Goal: Transaction & Acquisition: Subscribe to service/newsletter

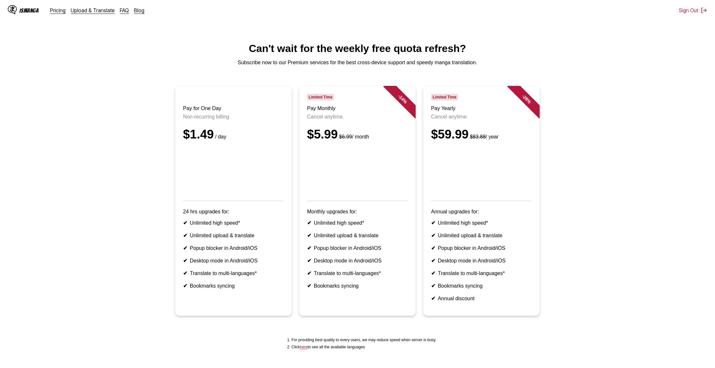
click at [452, 120] on p "Cancel anytime." at bounding box center [481, 117] width 101 height 6
drag, startPoint x: 432, startPoint y: 114, endPoint x: 473, endPoint y: 124, distance: 41.4
click at [473, 124] on header "Limited Time Pay Yearly Cancel anytime. $59.99 $83.88 / year" at bounding box center [481, 147] width 101 height 107
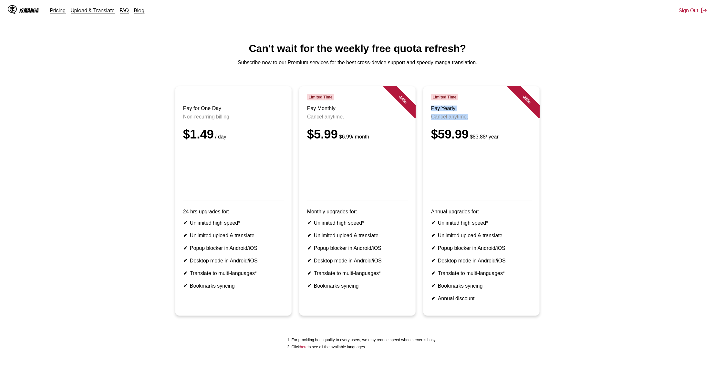
copy header "Pay Yearly Cancel anytime."
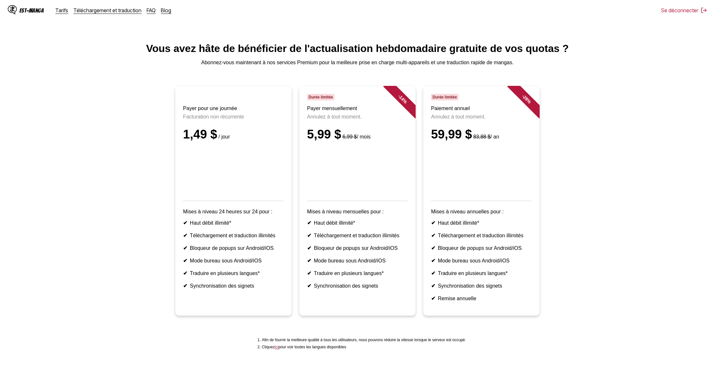
click at [613, 87] on main "Vous avez hâte de bénéficier de l'actualisation hebdomadaire gratuite de vos qu…" at bounding box center [357, 208] width 715 height 331
click at [526, 107] on div "- 28 %" at bounding box center [526, 99] width 39 height 39
click at [403, 116] on div "- 14 %" at bounding box center [396, 105] width 39 height 39
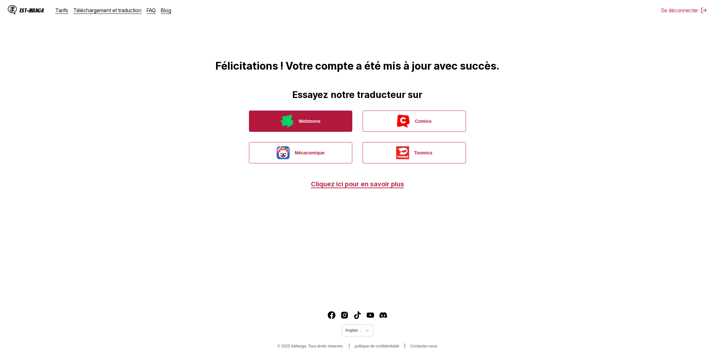
click at [320, 125] on button "Webtoons" at bounding box center [300, 121] width 103 height 21
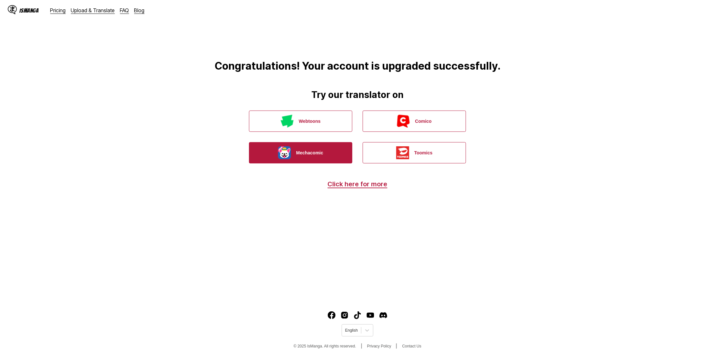
click at [303, 150] on button "Mechacomic" at bounding box center [300, 152] width 103 height 21
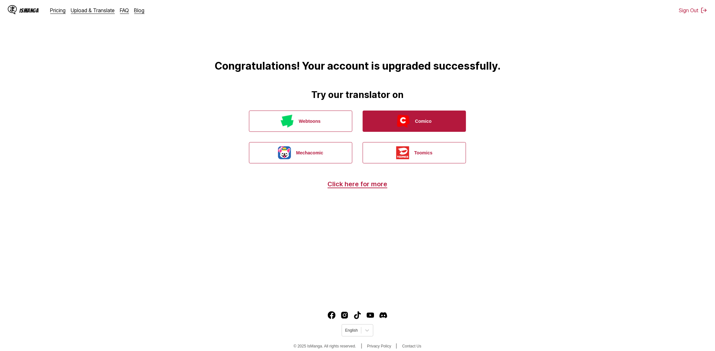
click at [431, 127] on button "Comico" at bounding box center [413, 121] width 103 height 21
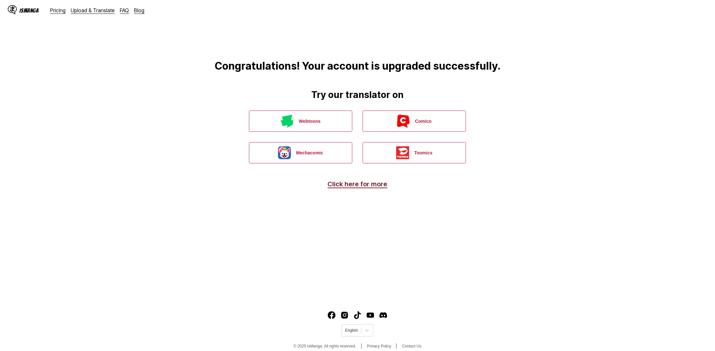
click at [379, 186] on link "Click here for more" at bounding box center [358, 184] width 60 height 8
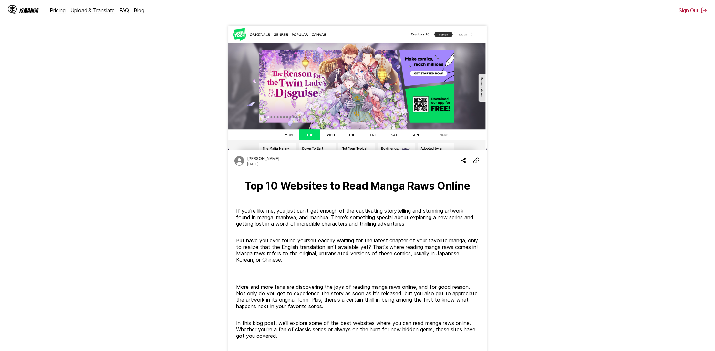
drag, startPoint x: 463, startPoint y: 271, endPoint x: 438, endPoint y: -39, distance: 310.9
click at [332, 136] on img at bounding box center [357, 88] width 258 height 124
click at [330, 134] on img at bounding box center [357, 88] width 258 height 124
click at [310, 135] on img at bounding box center [357, 88] width 258 height 124
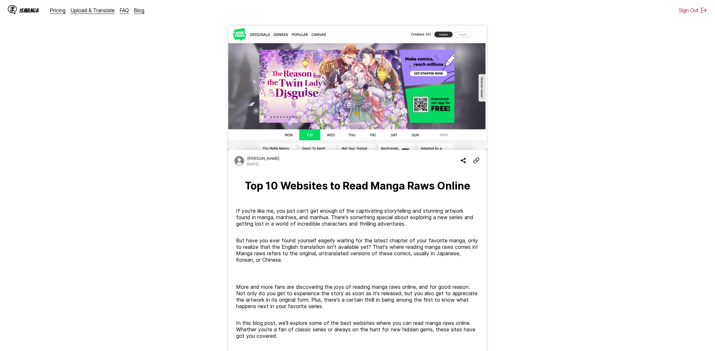
click at [293, 133] on img at bounding box center [357, 88] width 258 height 124
click at [281, 148] on img at bounding box center [357, 88] width 258 height 124
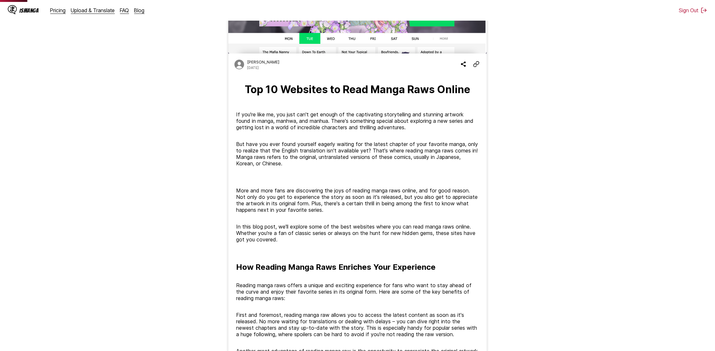
click at [305, 161] on p "But have you ever found yourself eagerly waiting for the latest chapter of your…" at bounding box center [357, 154] width 243 height 26
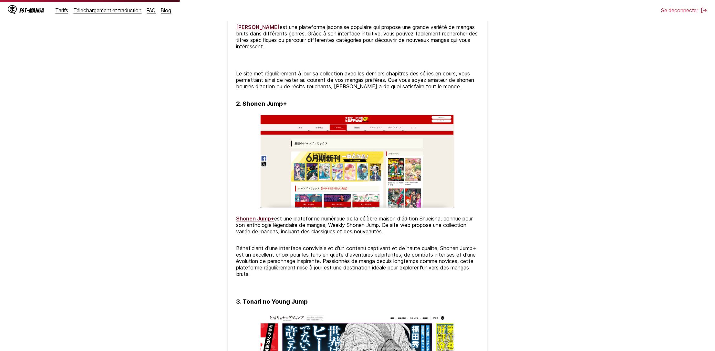
scroll to position [775, 0]
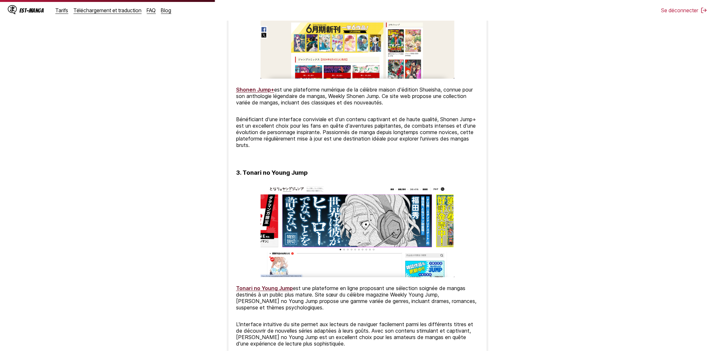
drag, startPoint x: 574, startPoint y: 0, endPoint x: 154, endPoint y: 147, distance: 445.0
drag, startPoint x: 174, startPoint y: 98, endPoint x: 141, endPoint y: 0, distance: 103.1
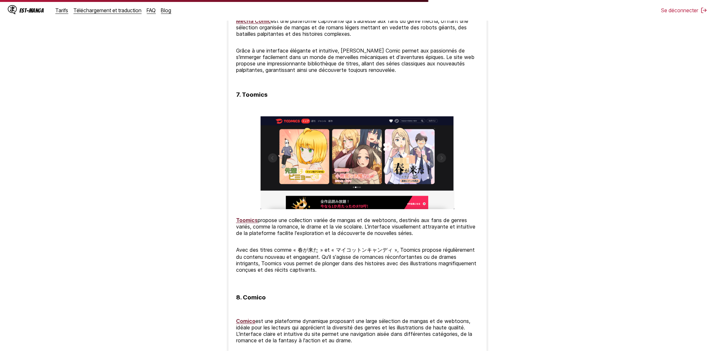
scroll to position [1678, 0]
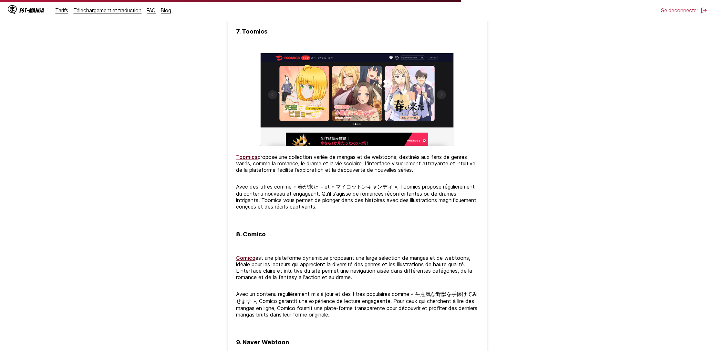
click at [243, 155] on font "Toomics" at bounding box center [247, 157] width 22 height 6
